Goal: Transaction & Acquisition: Book appointment/travel/reservation

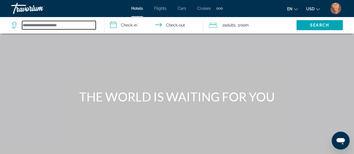
click at [51, 27] on input "Search widget" at bounding box center [59, 25] width 74 height 8
click at [55, 25] on input "Search widget" at bounding box center [59, 25] width 74 height 8
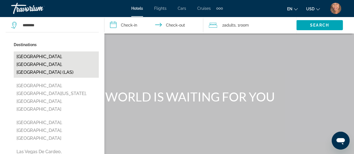
click at [57, 58] on button "[GEOGRAPHIC_DATA], [GEOGRAPHIC_DATA], [GEOGRAPHIC_DATA] (LAS)" at bounding box center [56, 65] width 85 height 26
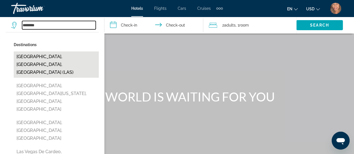
type input "**********"
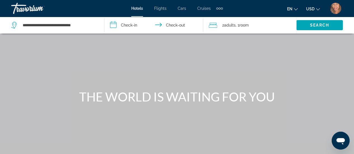
click at [127, 24] on input "**********" at bounding box center [155, 26] width 101 height 18
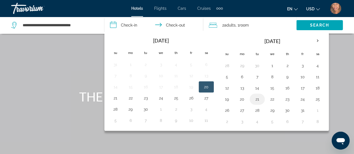
click at [256, 99] on button "21" at bounding box center [257, 100] width 9 height 8
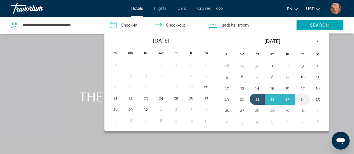
click at [298, 99] on button "24" at bounding box center [302, 100] width 9 height 8
type input "**********"
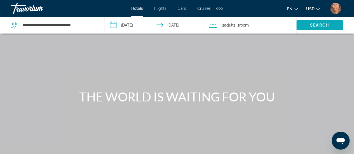
click at [309, 26] on span "Search widget" at bounding box center [320, 24] width 47 height 13
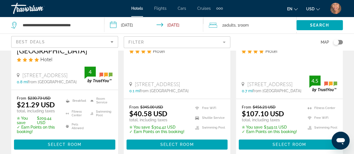
scroll to position [140, 0]
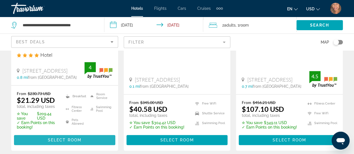
click at [72, 138] on span "Select Room" at bounding box center [65, 140] width 34 height 4
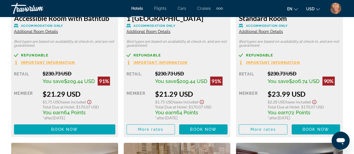
scroll to position [953, 0]
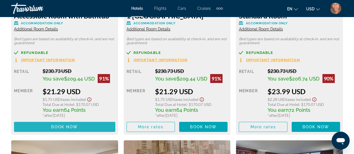
click at [64, 127] on span "Book now" at bounding box center [64, 127] width 27 height 4
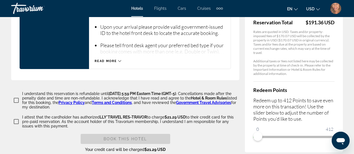
scroll to position [897, 0]
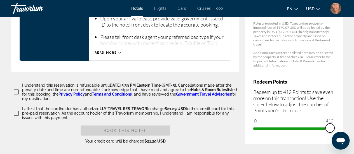
drag, startPoint x: 257, startPoint y: 110, endPoint x: 331, endPoint y: 100, distance: 75.2
click at [331, 128] on ngx-slider "0 412 412" at bounding box center [294, 128] width 81 height 1
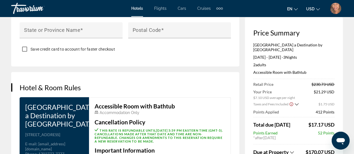
scroll to position [751, 0]
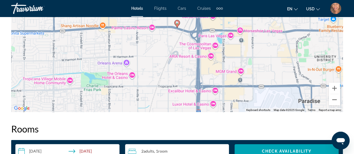
scroll to position [756, 0]
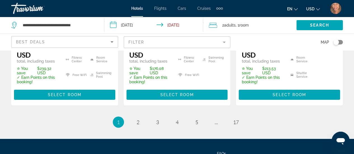
scroll to position [898, 0]
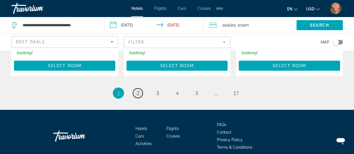
click at [138, 90] on span "2" at bounding box center [138, 93] width 3 height 6
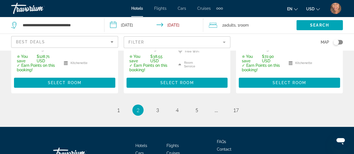
scroll to position [905, 0]
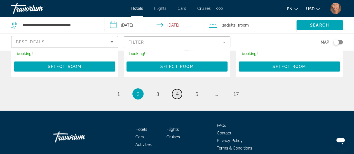
click at [178, 91] on span "4" at bounding box center [177, 94] width 3 height 6
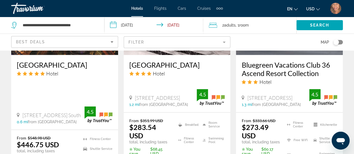
scroll to position [869, 0]
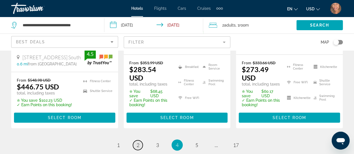
click at [139, 142] on span "2" at bounding box center [138, 145] width 3 height 6
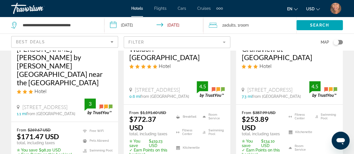
scroll to position [336, 0]
